Goal: Navigation & Orientation: Find specific page/section

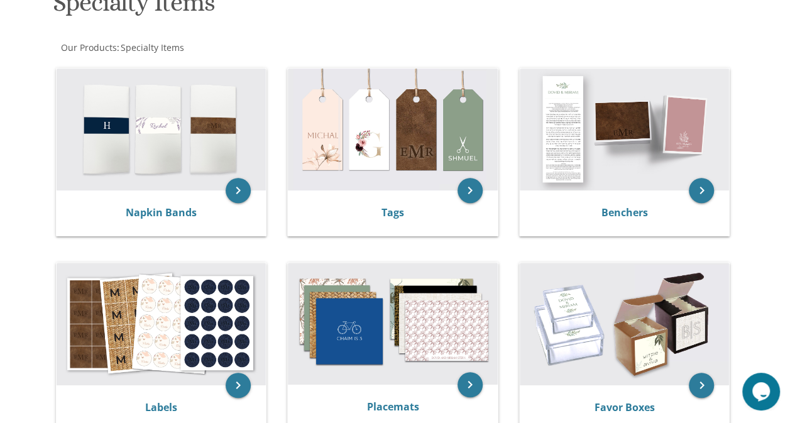
scroll to position [110, 0]
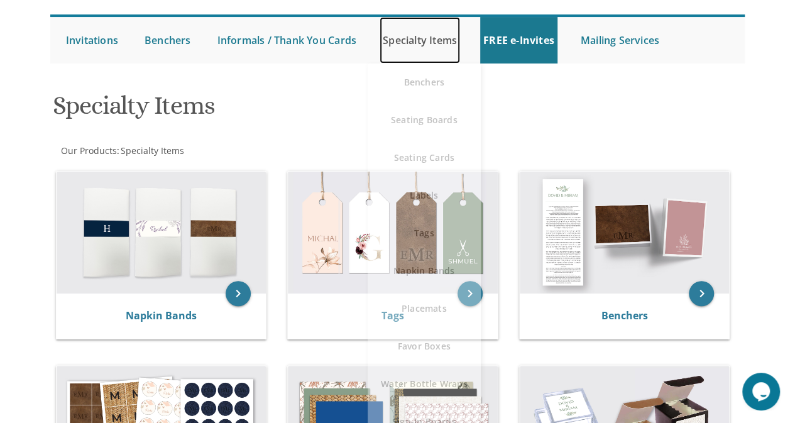
click at [455, 41] on link "Specialty Items" at bounding box center [420, 40] width 80 height 47
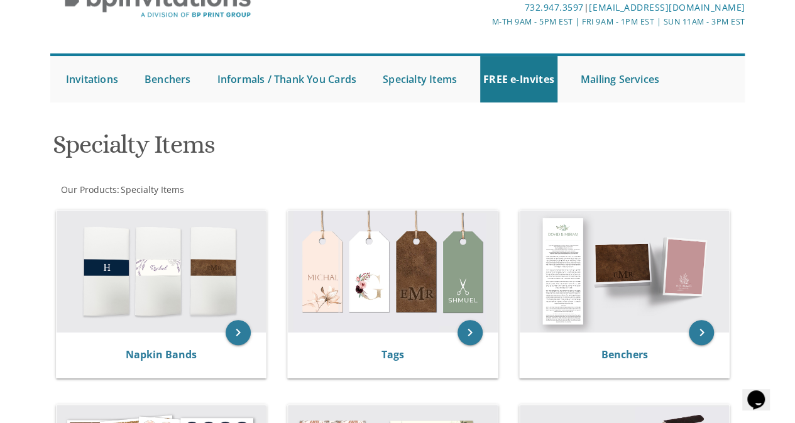
scroll to position [62, 0]
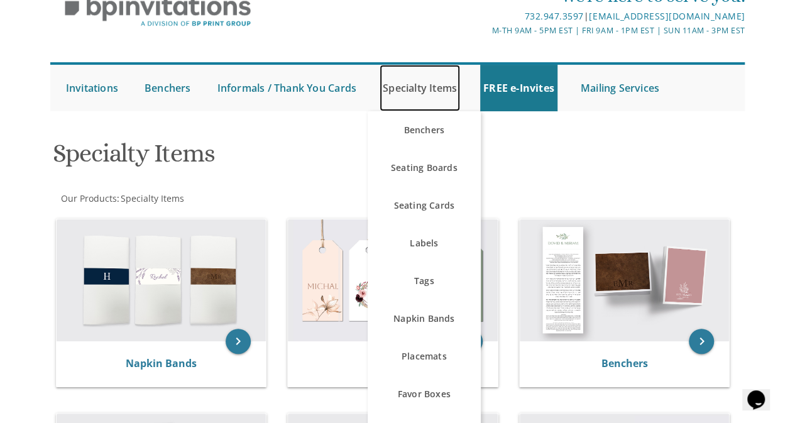
click at [436, 93] on link "Specialty Items" at bounding box center [420, 88] width 80 height 47
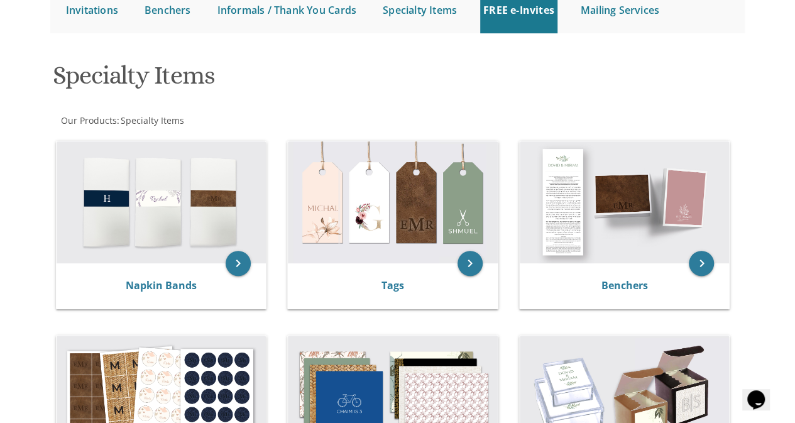
scroll to position [136, 0]
